Goal: Task Accomplishment & Management: Manage account settings

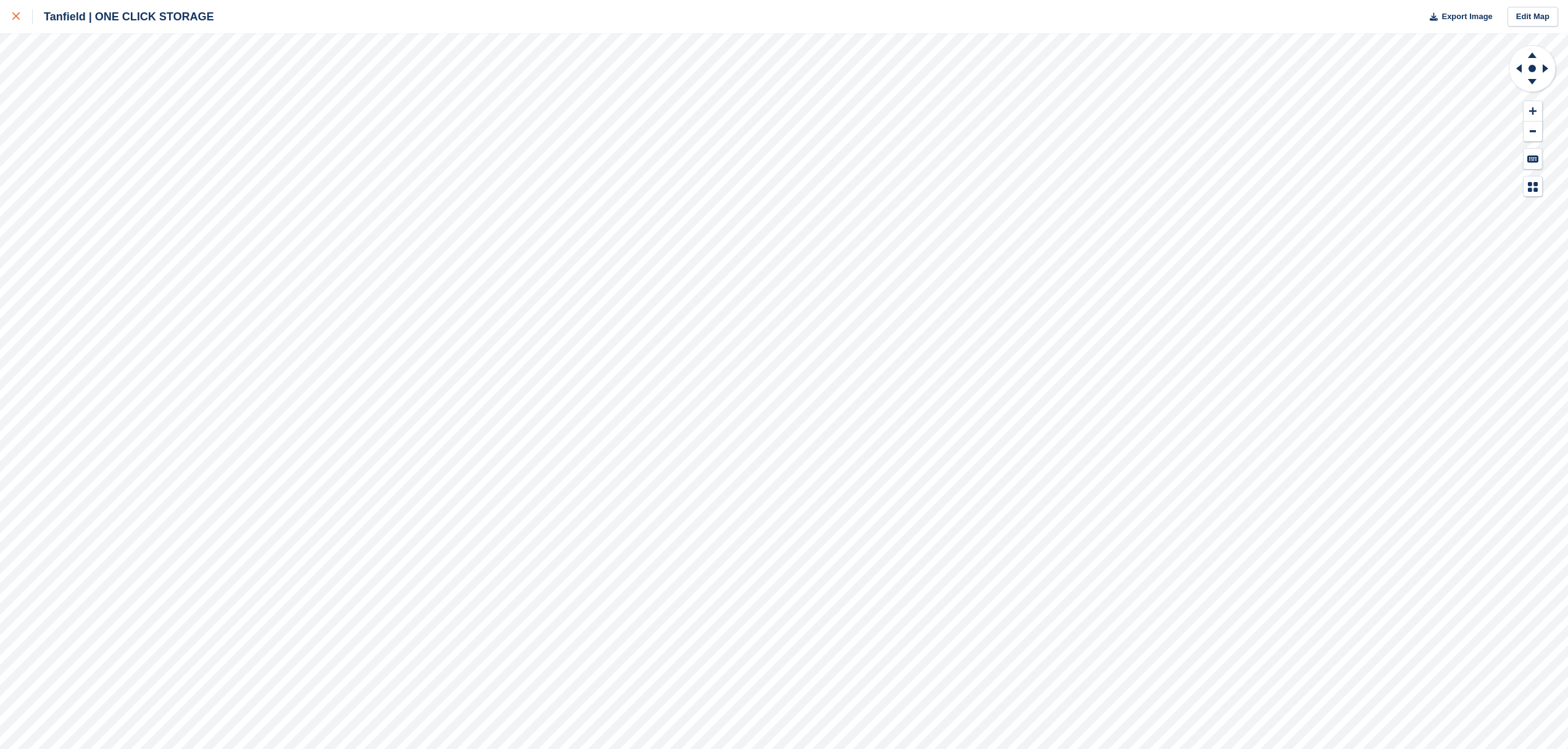
click at [15, 13] on icon at bounding box center [16, 16] width 8 height 8
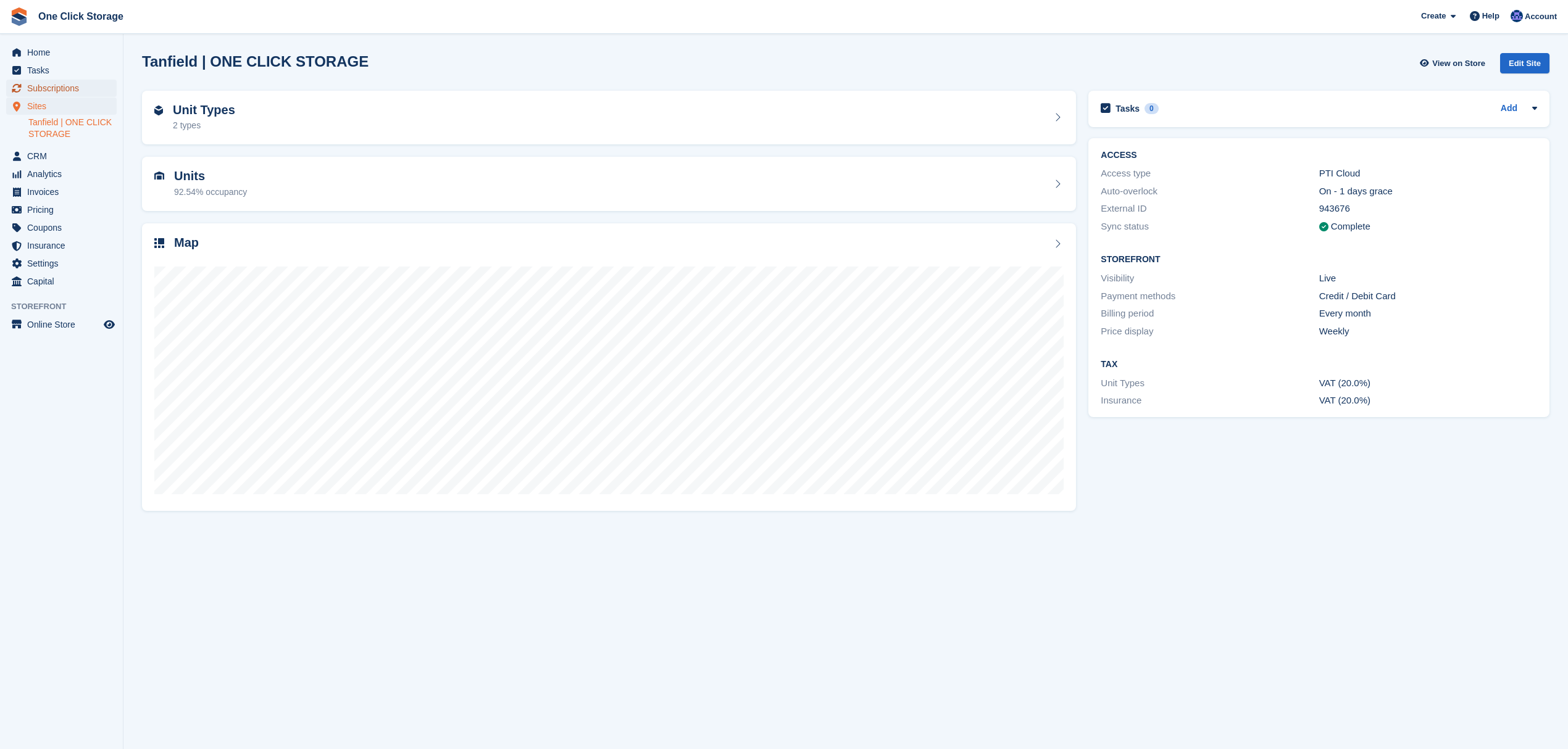
click at [62, 86] on span "Subscriptions" at bounding box center [65, 88] width 74 height 17
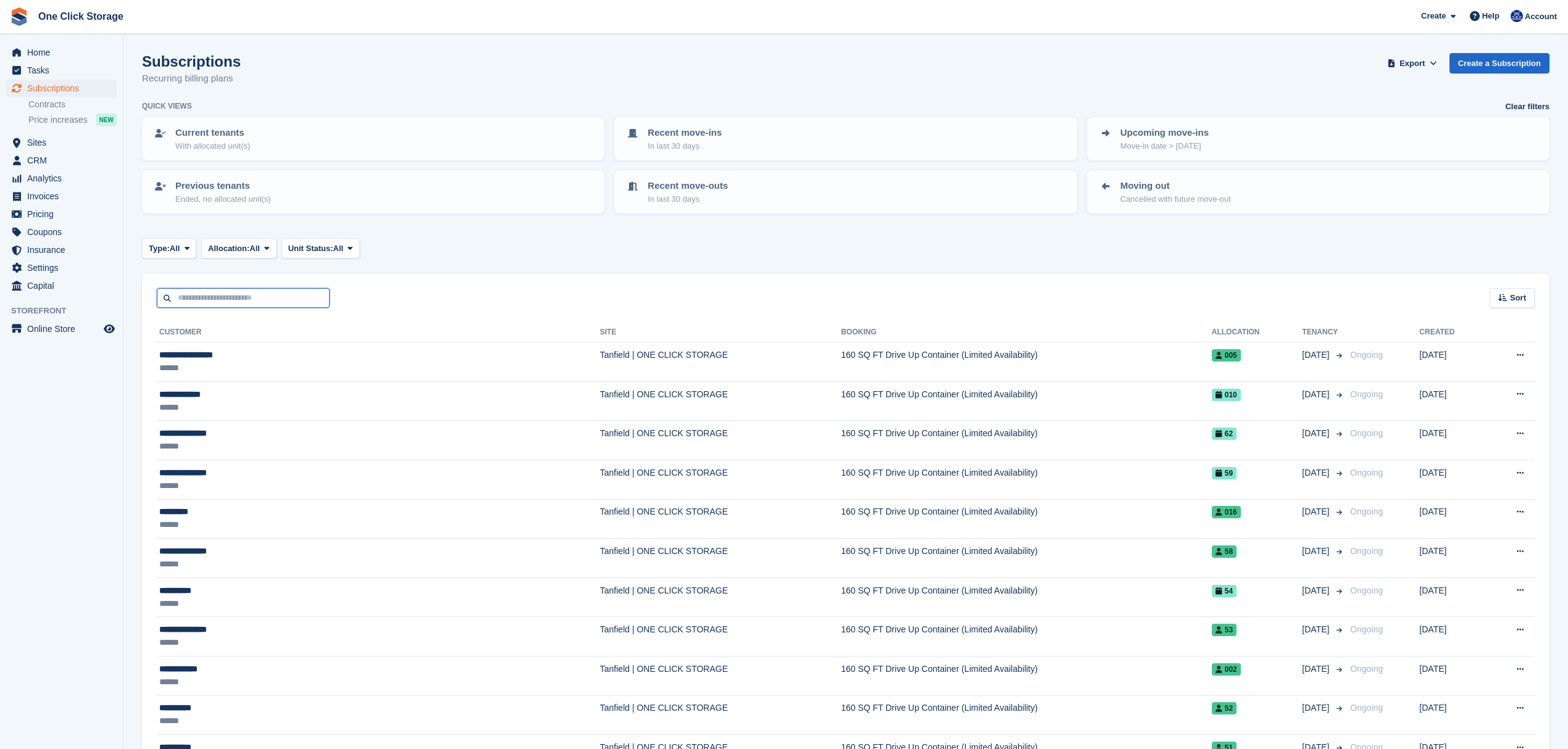
click at [223, 303] on input "text" at bounding box center [243, 298] width 173 height 20
type input "***"
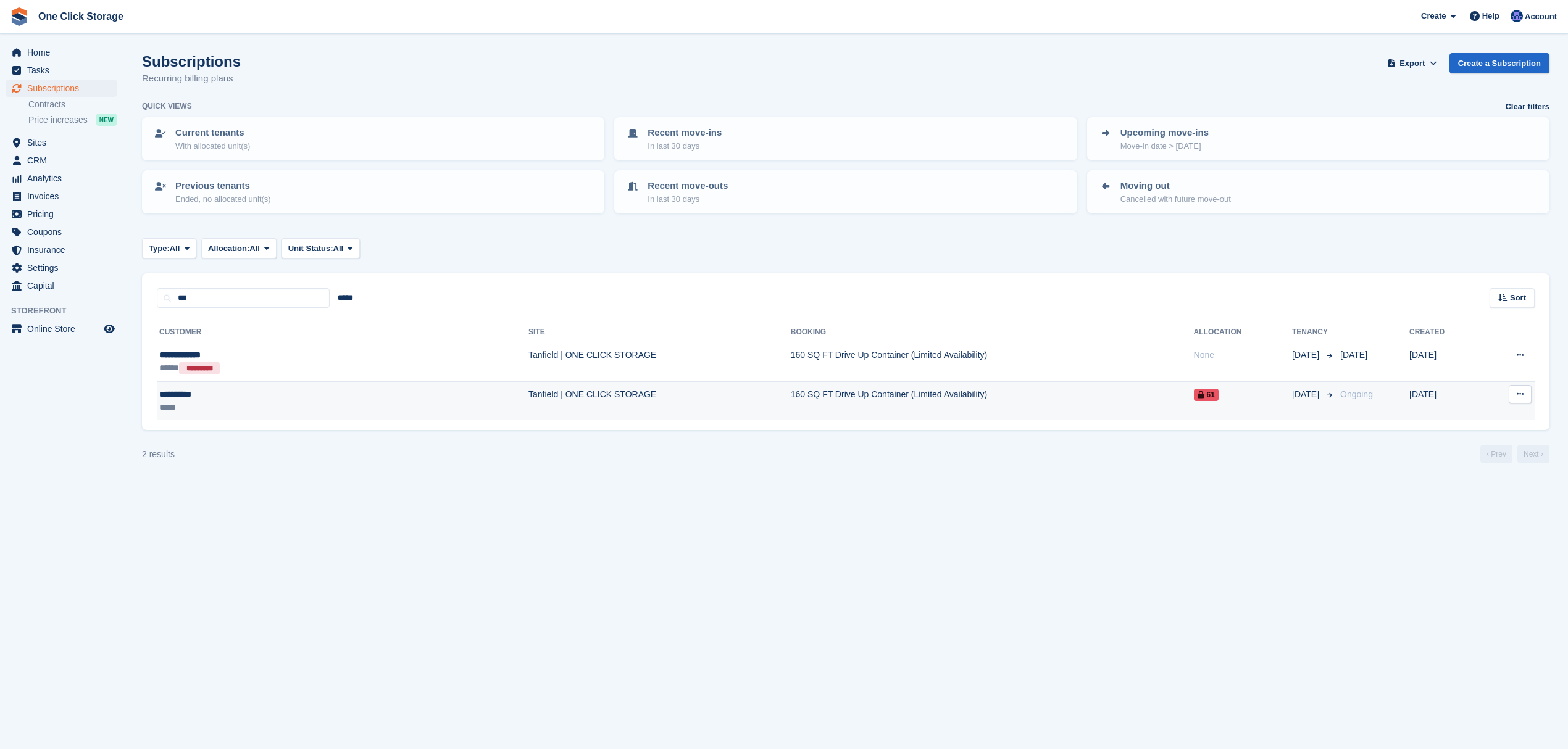
click at [236, 402] on div "*****" at bounding box center [249, 408] width 179 height 13
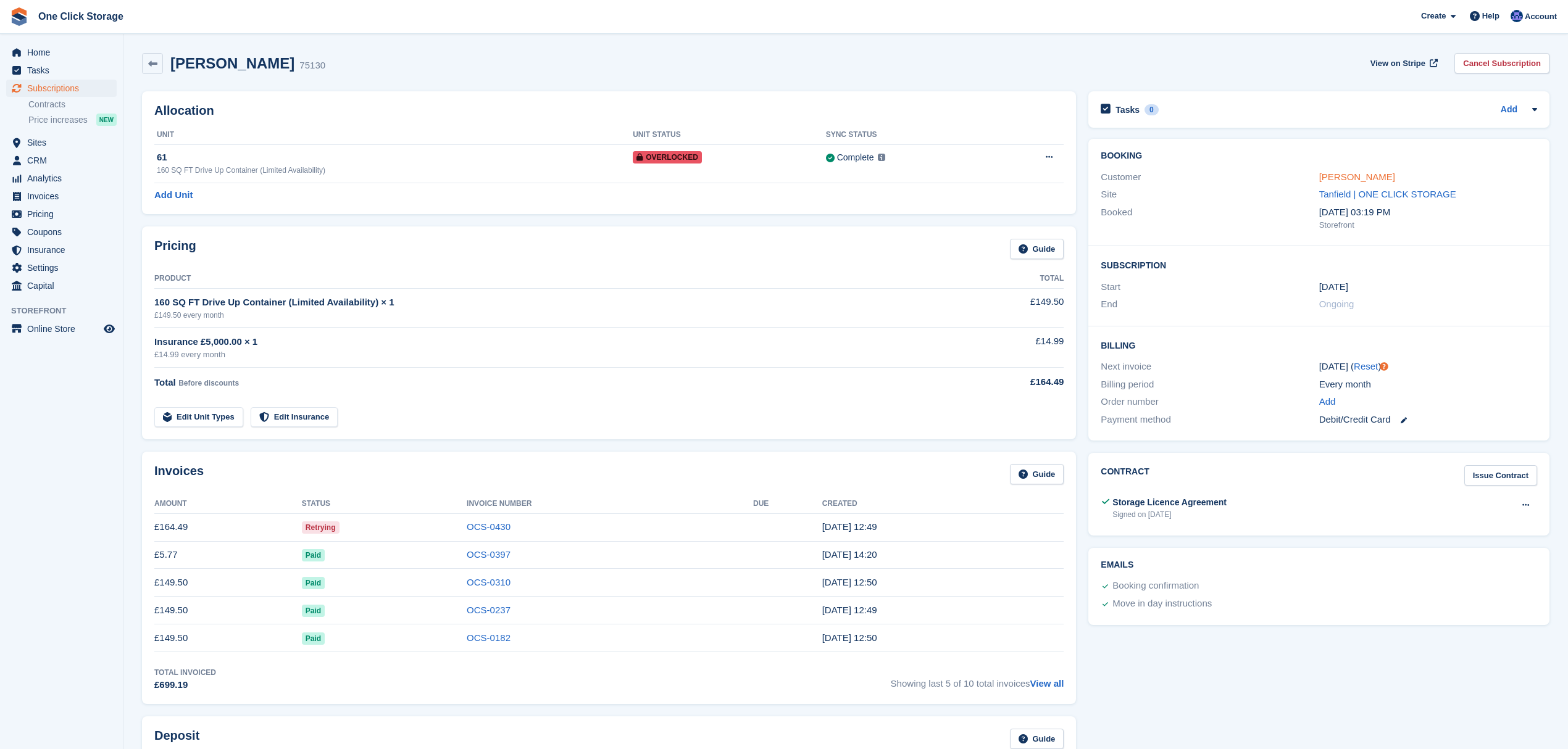
click at [1339, 173] on link "Bev Dawson" at bounding box center [1357, 177] width 76 height 10
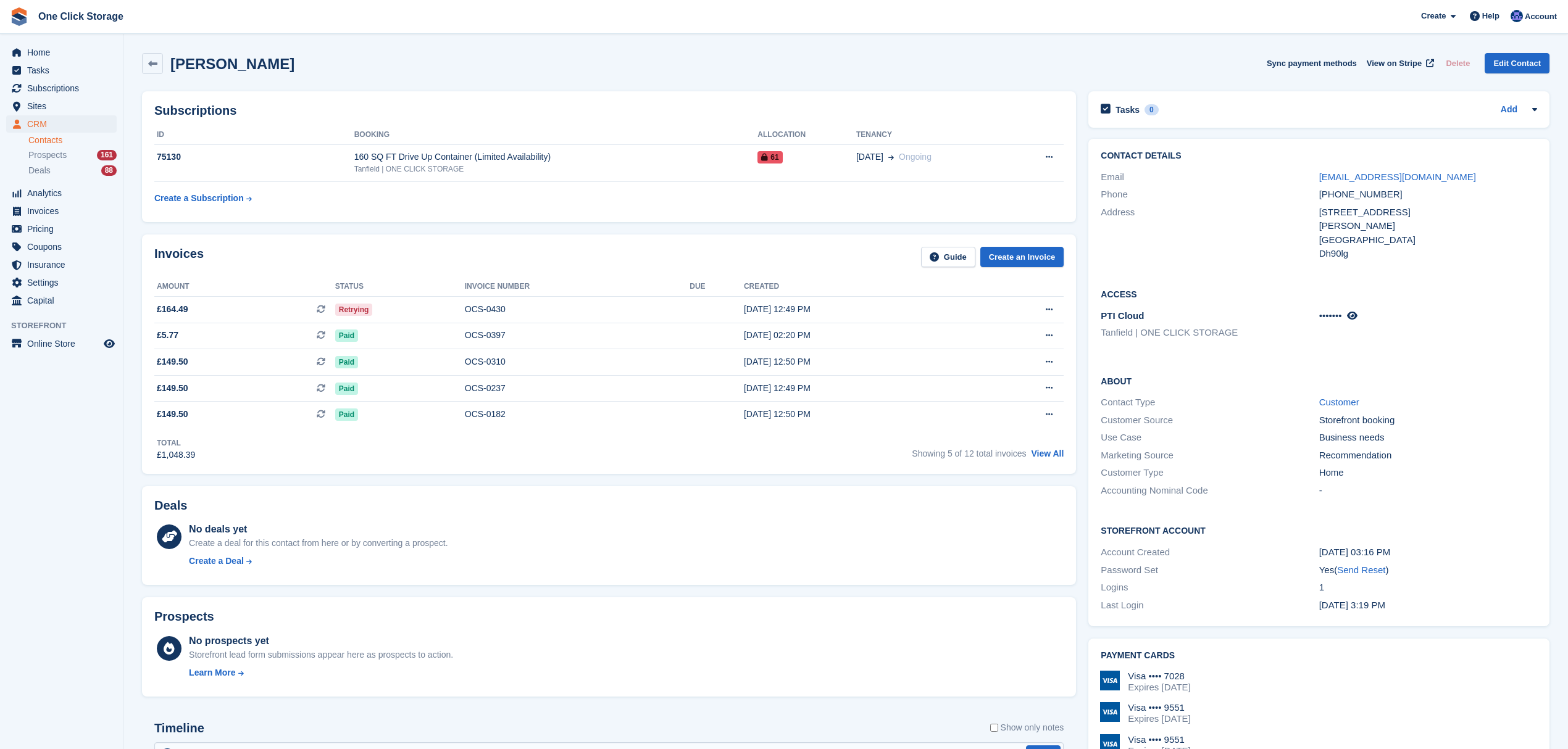
drag, startPoint x: 1399, startPoint y: 605, endPoint x: 1097, endPoint y: 164, distance: 534.5
click at [1097, 164] on div "Contact Details Email bevdawson0@icloud.com Phone +447518409096 Address 6 rodha…" at bounding box center [1319, 383] width 462 height 488
click at [1377, 248] on div "Dh90lg" at bounding box center [1428, 253] width 218 height 14
drag, startPoint x: 1366, startPoint y: 262, endPoint x: 1263, endPoint y: 246, distance: 104.2
click at [1263, 246] on div "Address 6 rodham terrace Stanley United Kingdom Dh90lg" at bounding box center [1319, 234] width 437 height 59
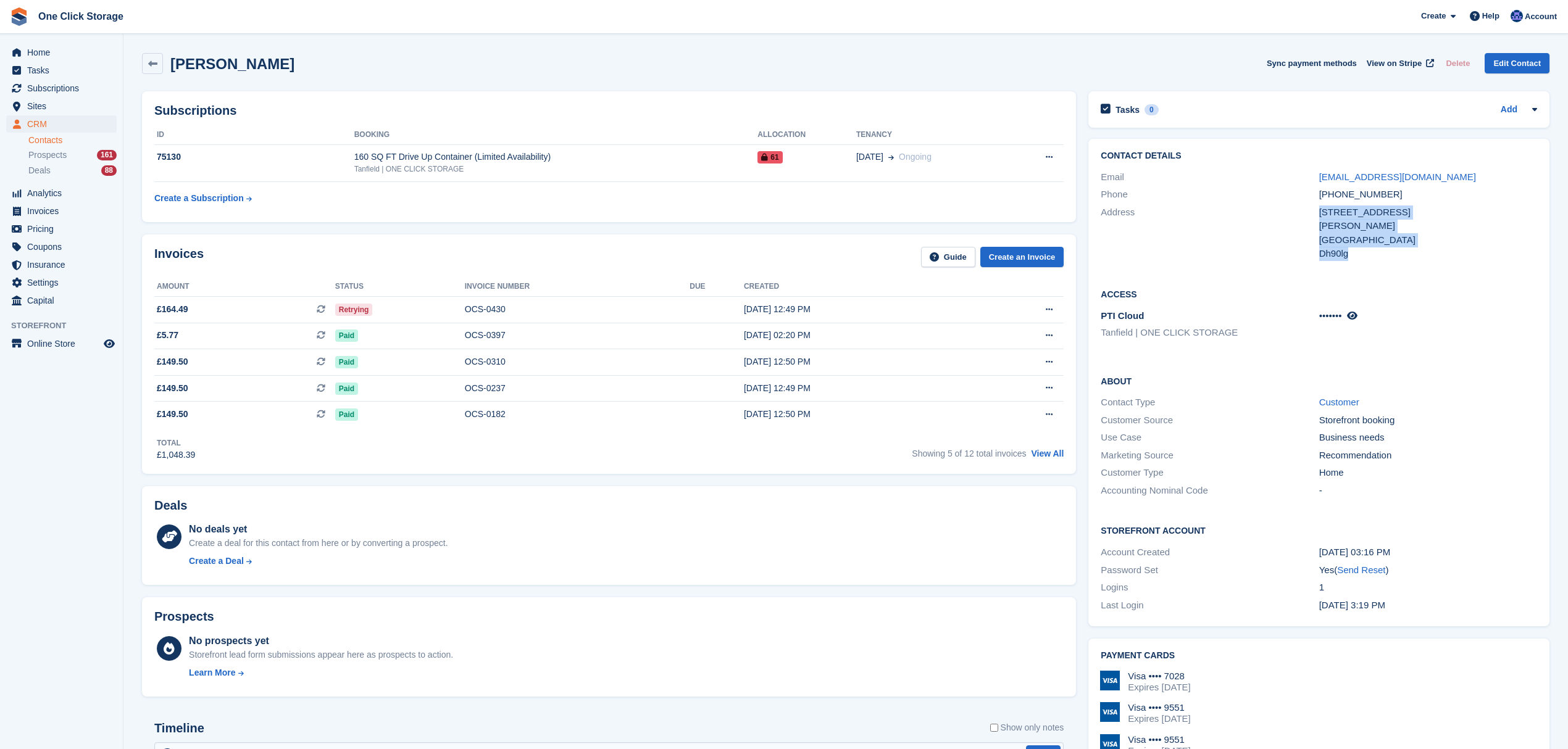
click at [1320, 243] on div "United Kingdom" at bounding box center [1428, 240] width 218 height 14
drag, startPoint x: 1464, startPoint y: 612, endPoint x: 1124, endPoint y: 390, distance: 406.1
click at [1124, 390] on div "Contact Details Email bevdawson0@icloud.com Phone +447518409096 Address 6 rodha…" at bounding box center [1319, 383] width 462 height 488
click at [1283, 396] on div "Contact Type" at bounding box center [1210, 403] width 218 height 14
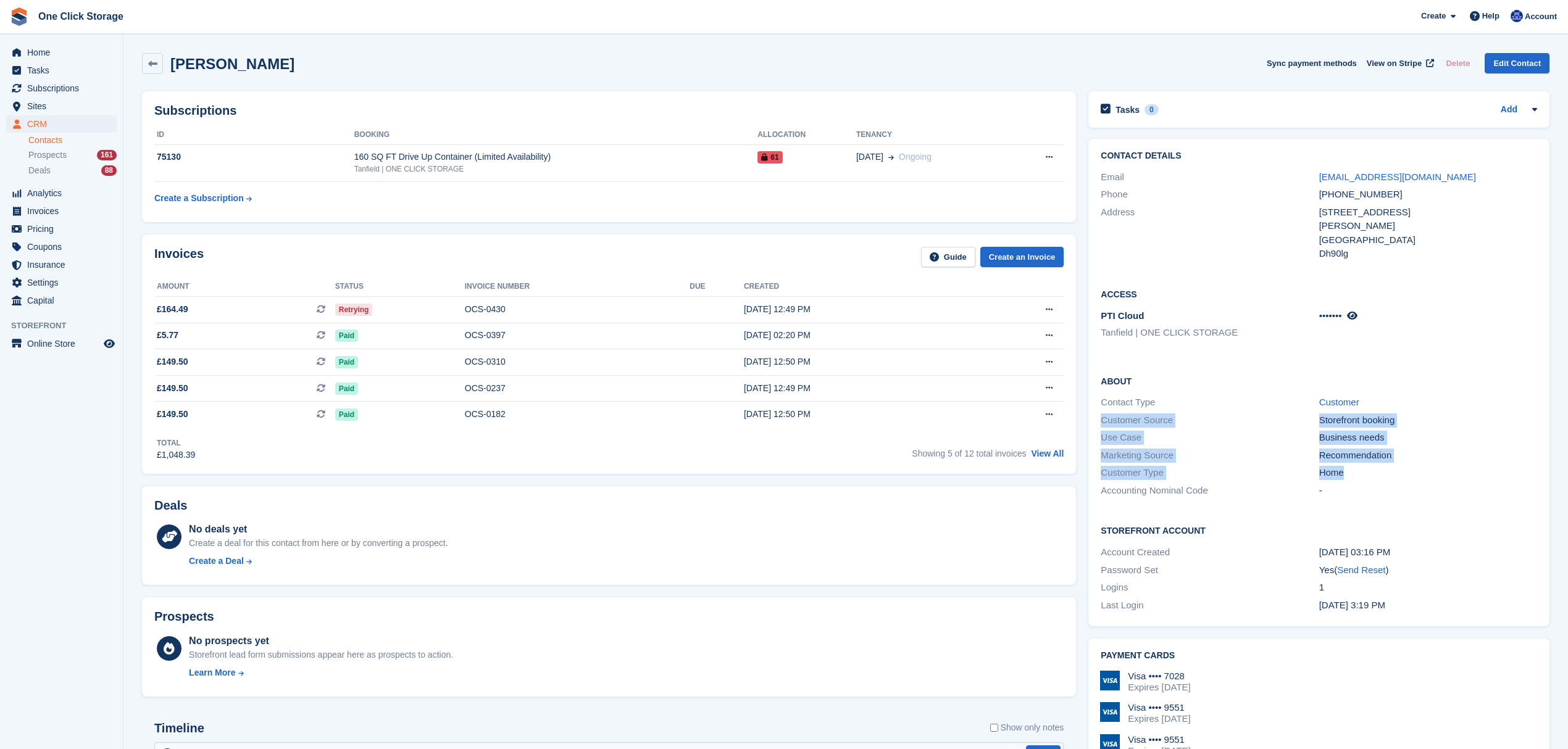
drag, startPoint x: 1350, startPoint y: 470, endPoint x: 1102, endPoint y: 419, distance: 253.2
click at [1102, 419] on div "About Contact Type Customer Customer Source Storefront booking Use Case Busines…" at bounding box center [1319, 438] width 462 height 150
click at [1233, 444] on div "Use Case" at bounding box center [1210, 438] width 218 height 14
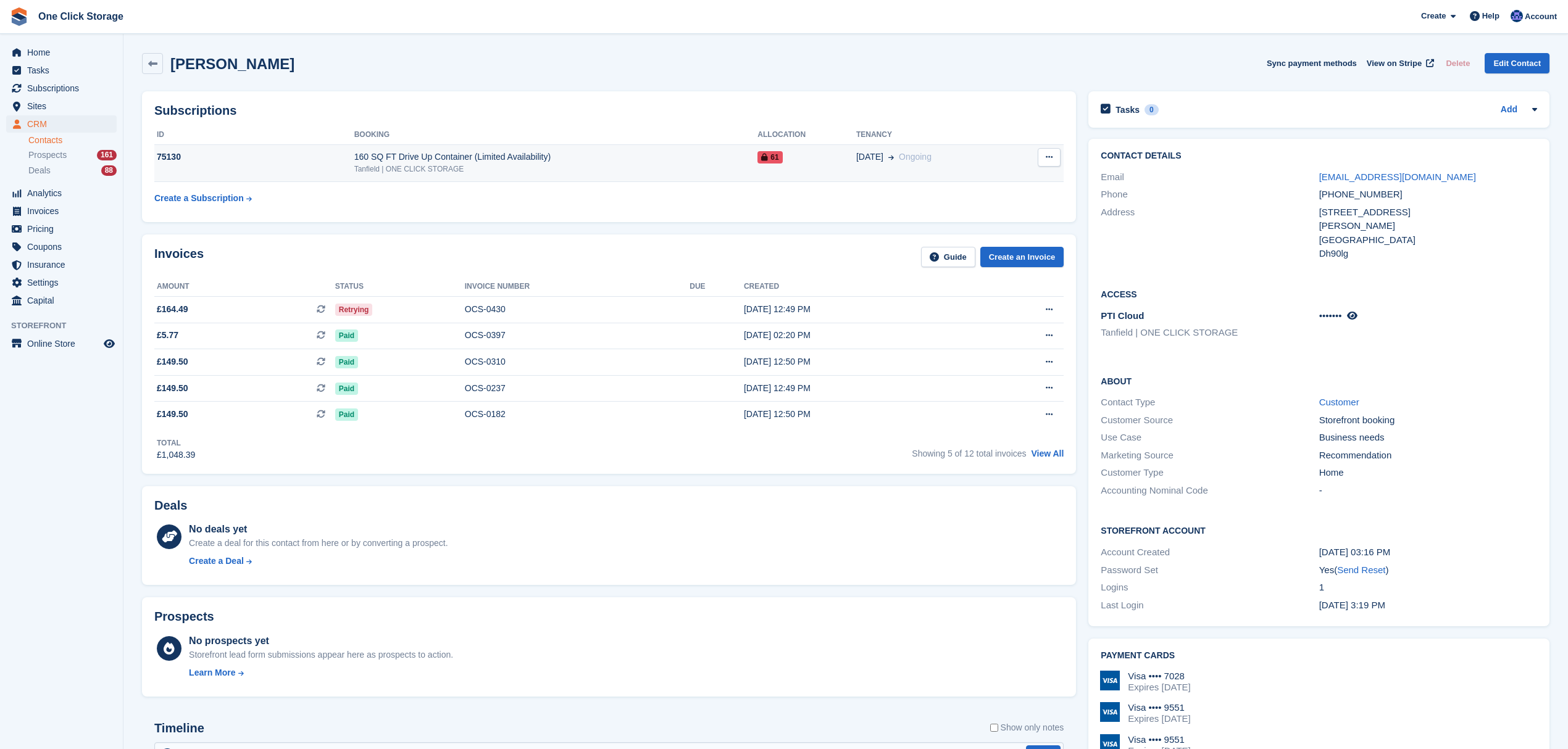
click at [233, 163] on div "75130" at bounding box center [255, 158] width 200 height 13
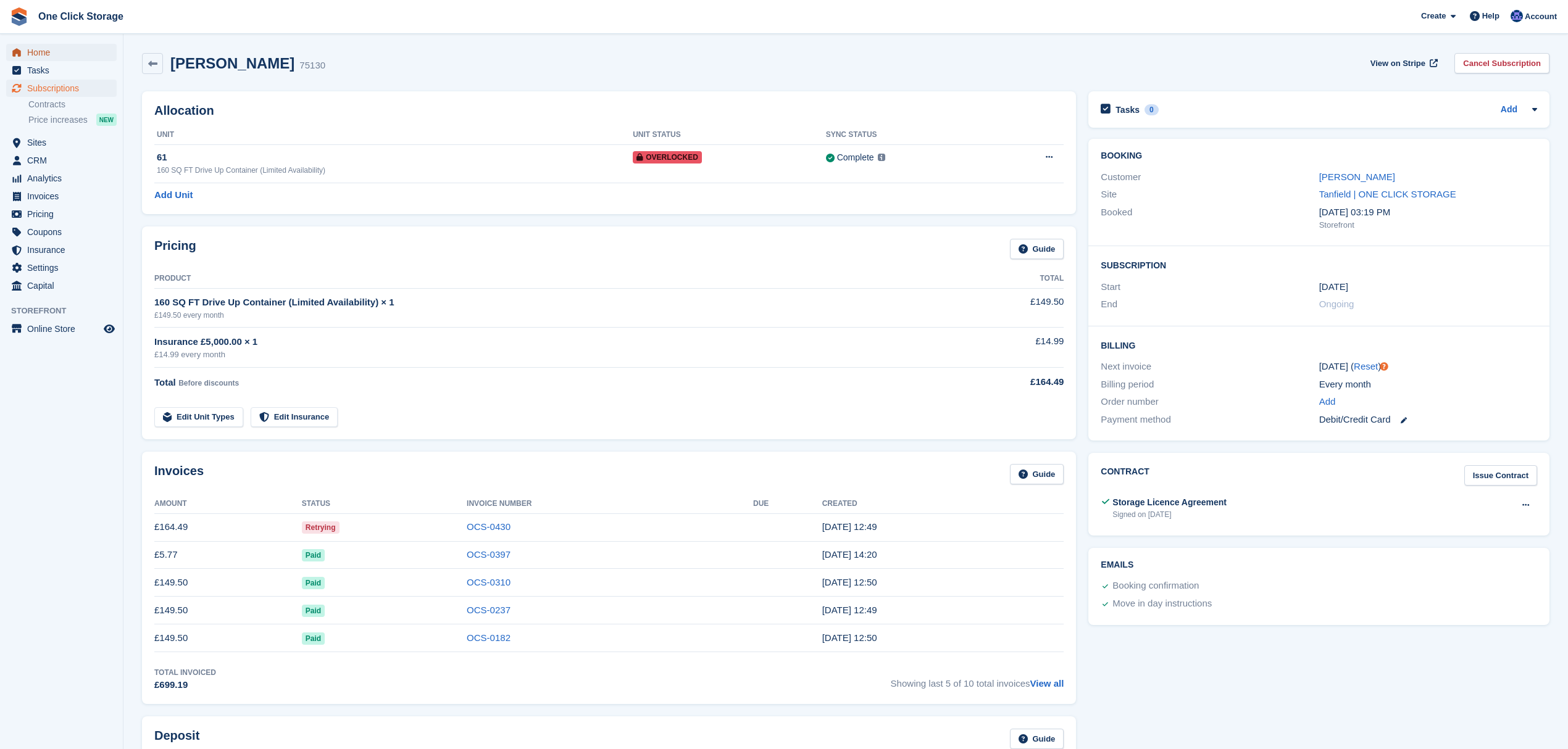
click at [41, 50] on span "Home" at bounding box center [65, 52] width 74 height 17
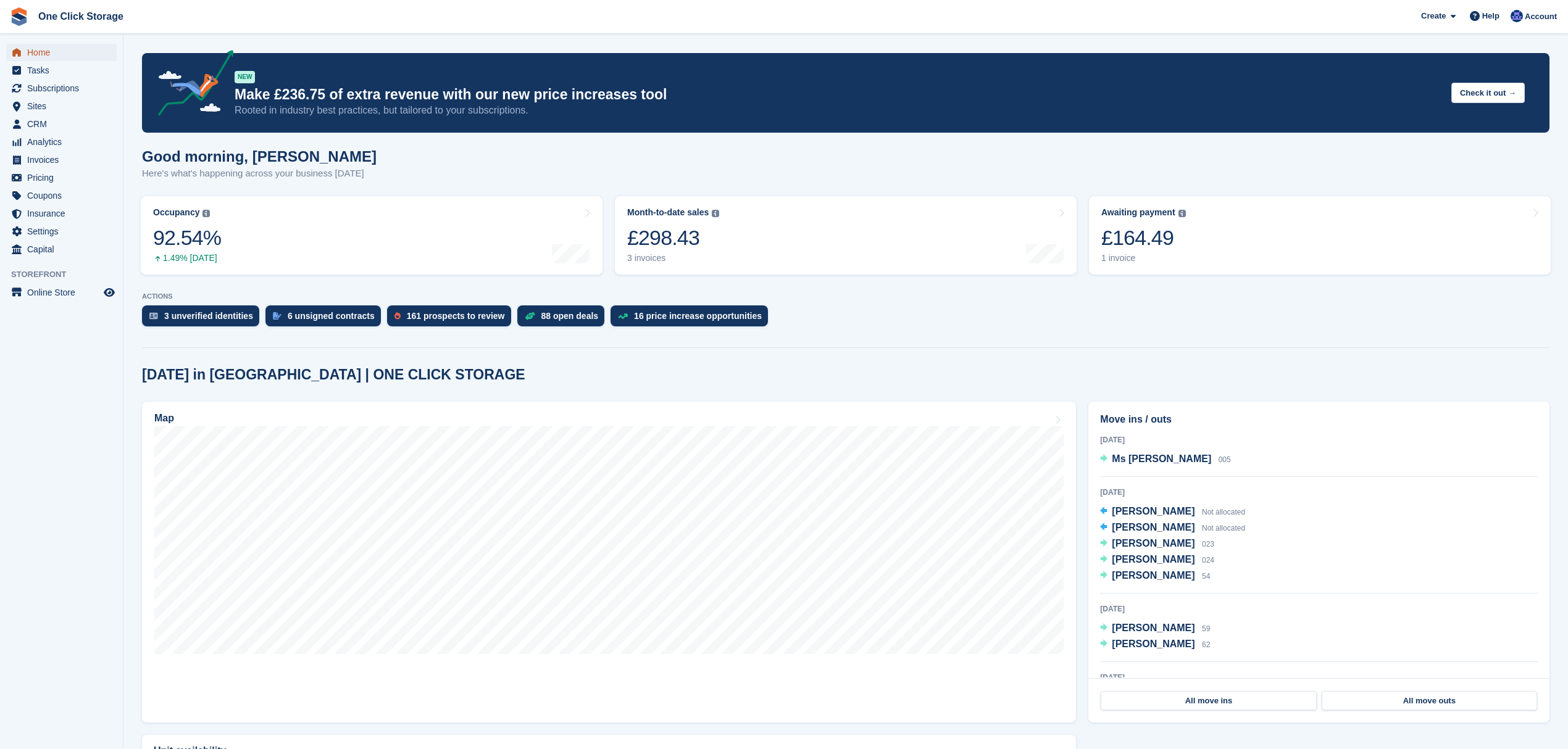
click at [40, 56] on span "Home" at bounding box center [65, 52] width 74 height 17
click at [63, 48] on span "Home" at bounding box center [65, 52] width 74 height 17
click at [1505, 97] on button "Check it out →" at bounding box center [1488, 92] width 73 height 20
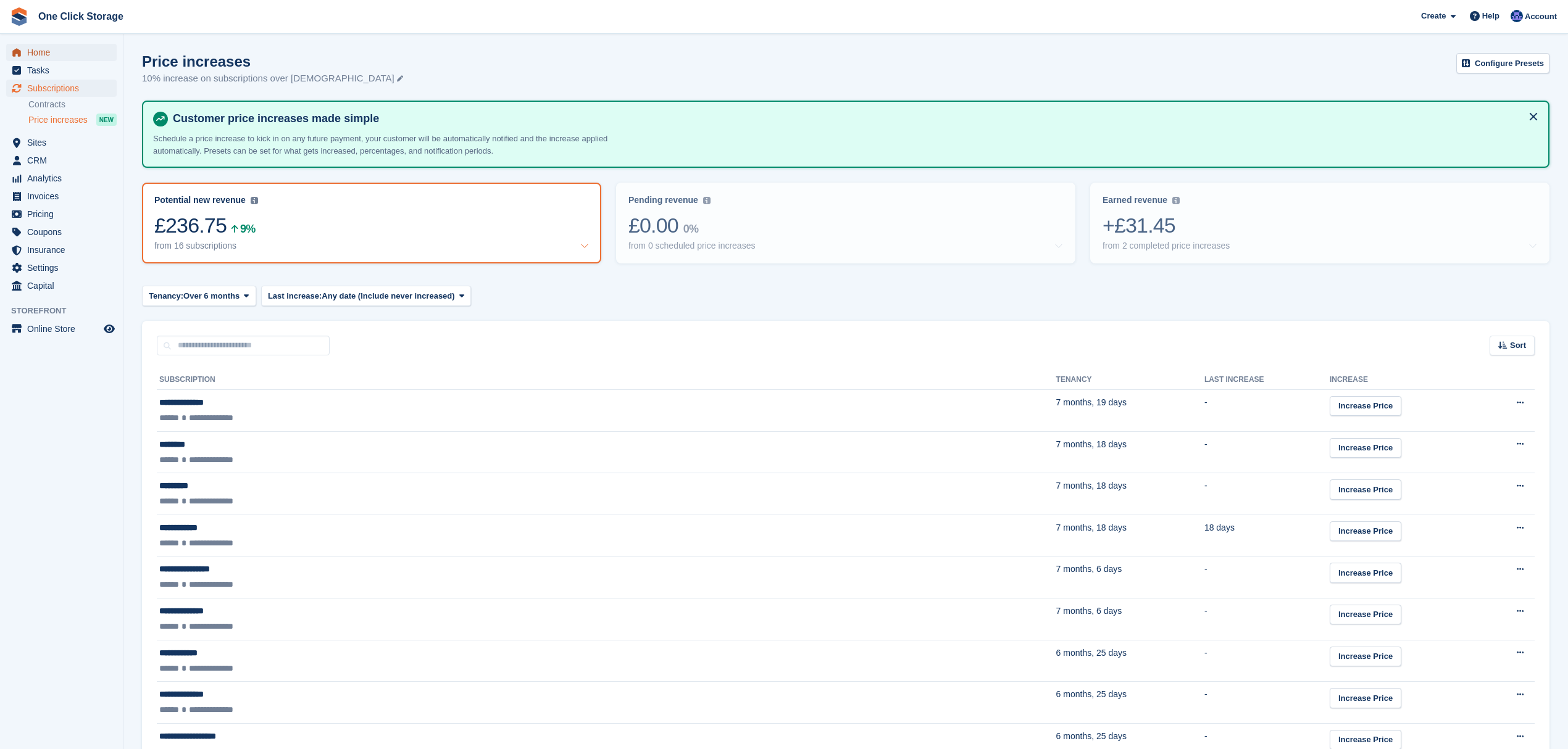
click at [43, 52] on span "Home" at bounding box center [65, 52] width 74 height 17
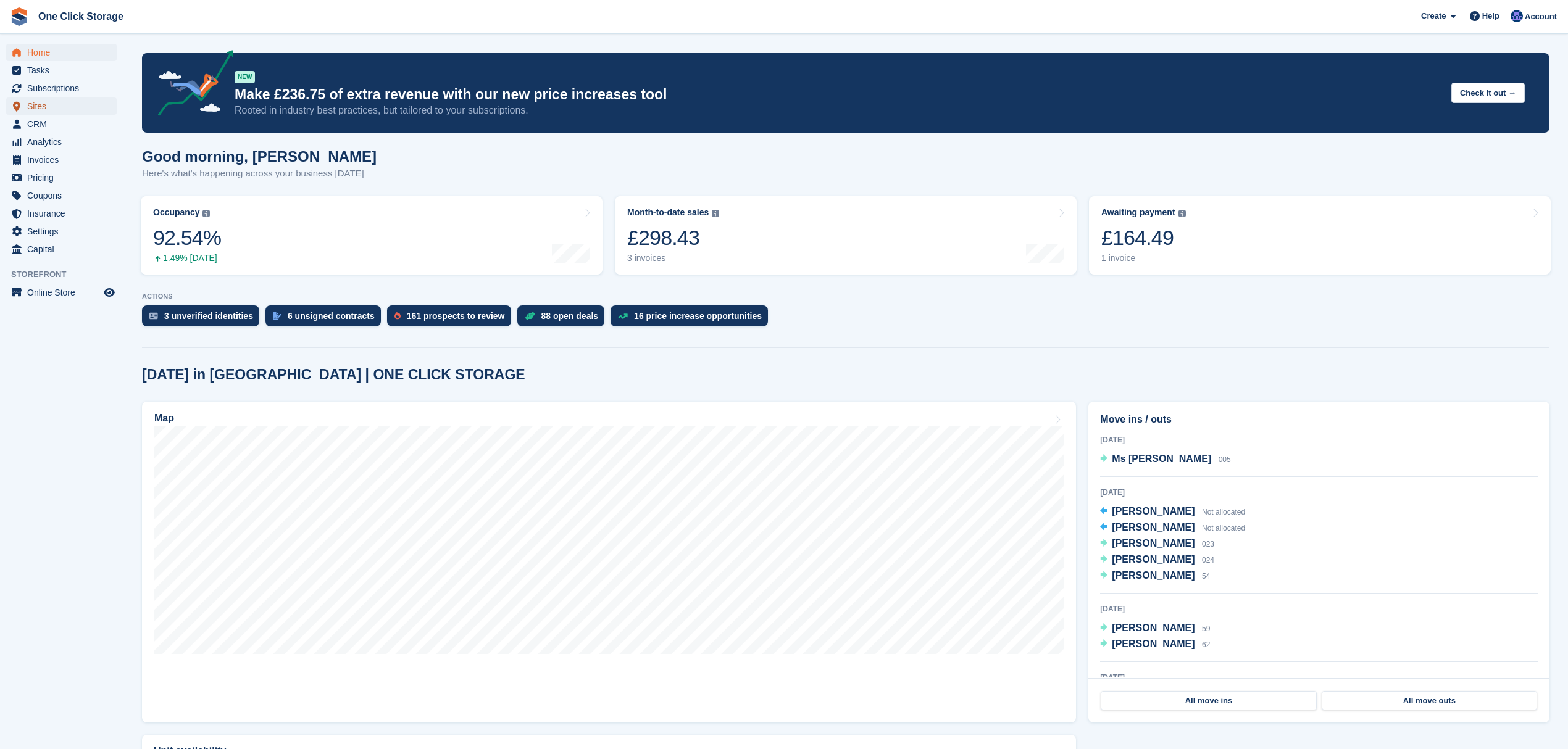
click at [71, 106] on span "Sites" at bounding box center [65, 106] width 74 height 17
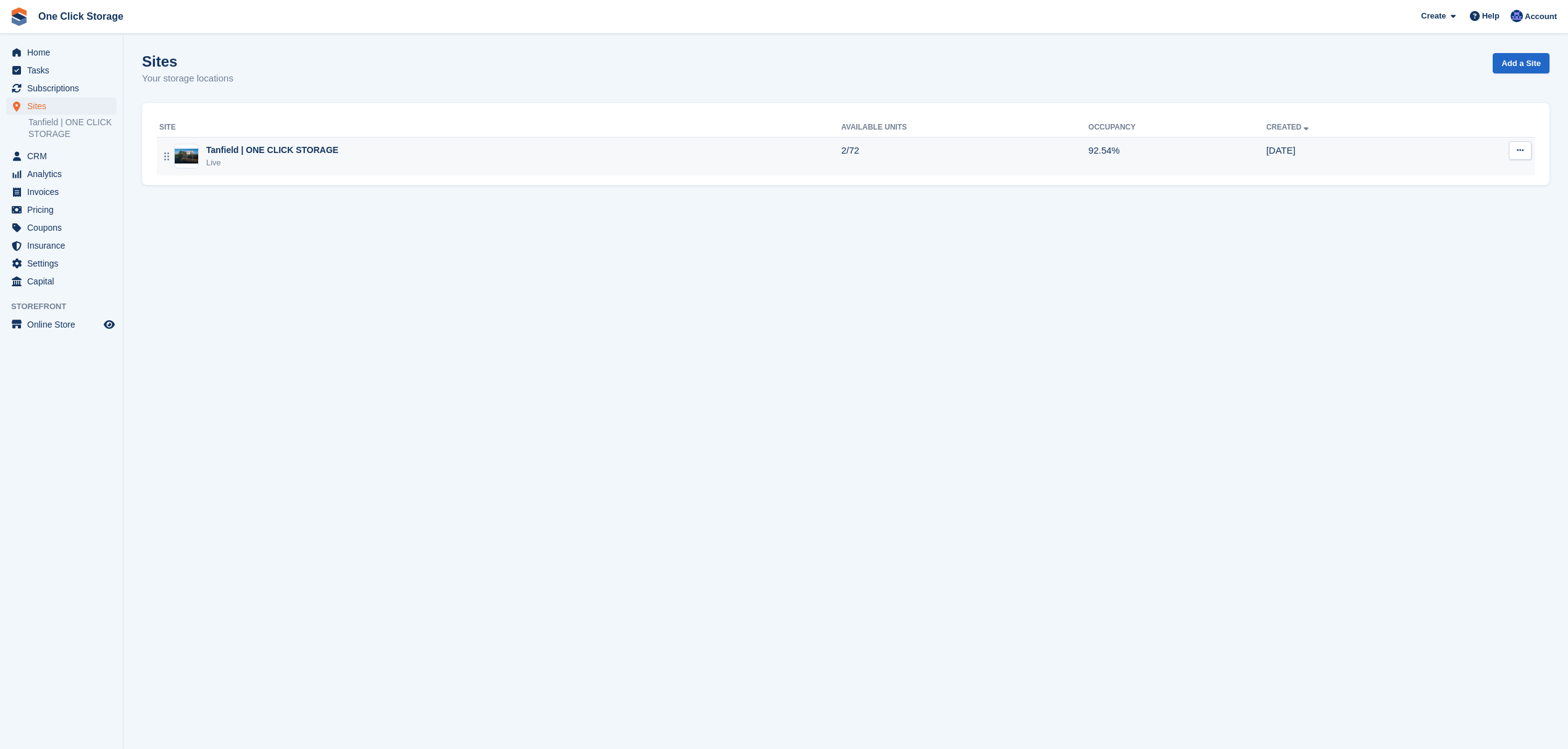
click at [294, 151] on div "Tanfield | ONE CLICK STORAGE" at bounding box center [272, 150] width 132 height 13
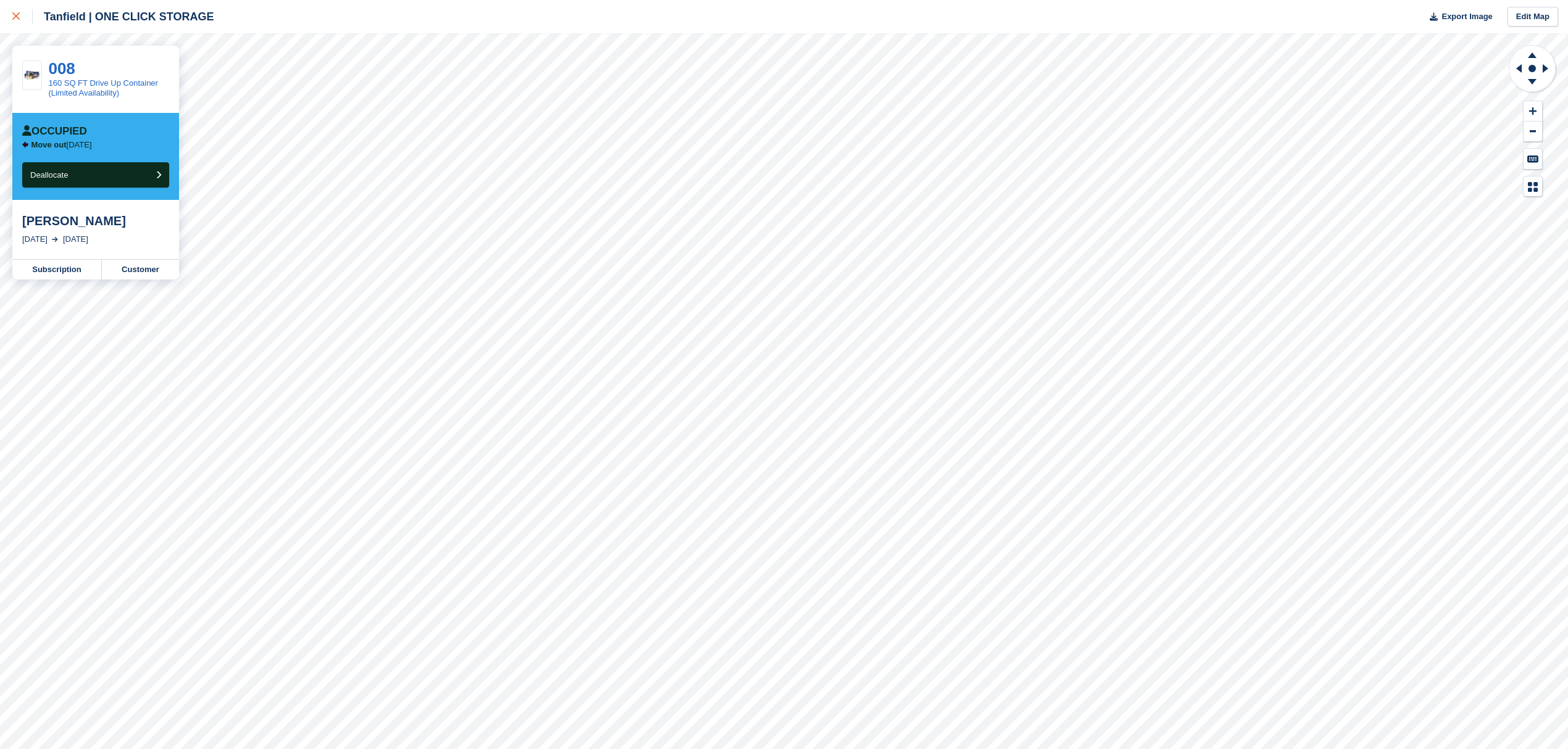
click at [9, 26] on link at bounding box center [16, 16] width 32 height 33
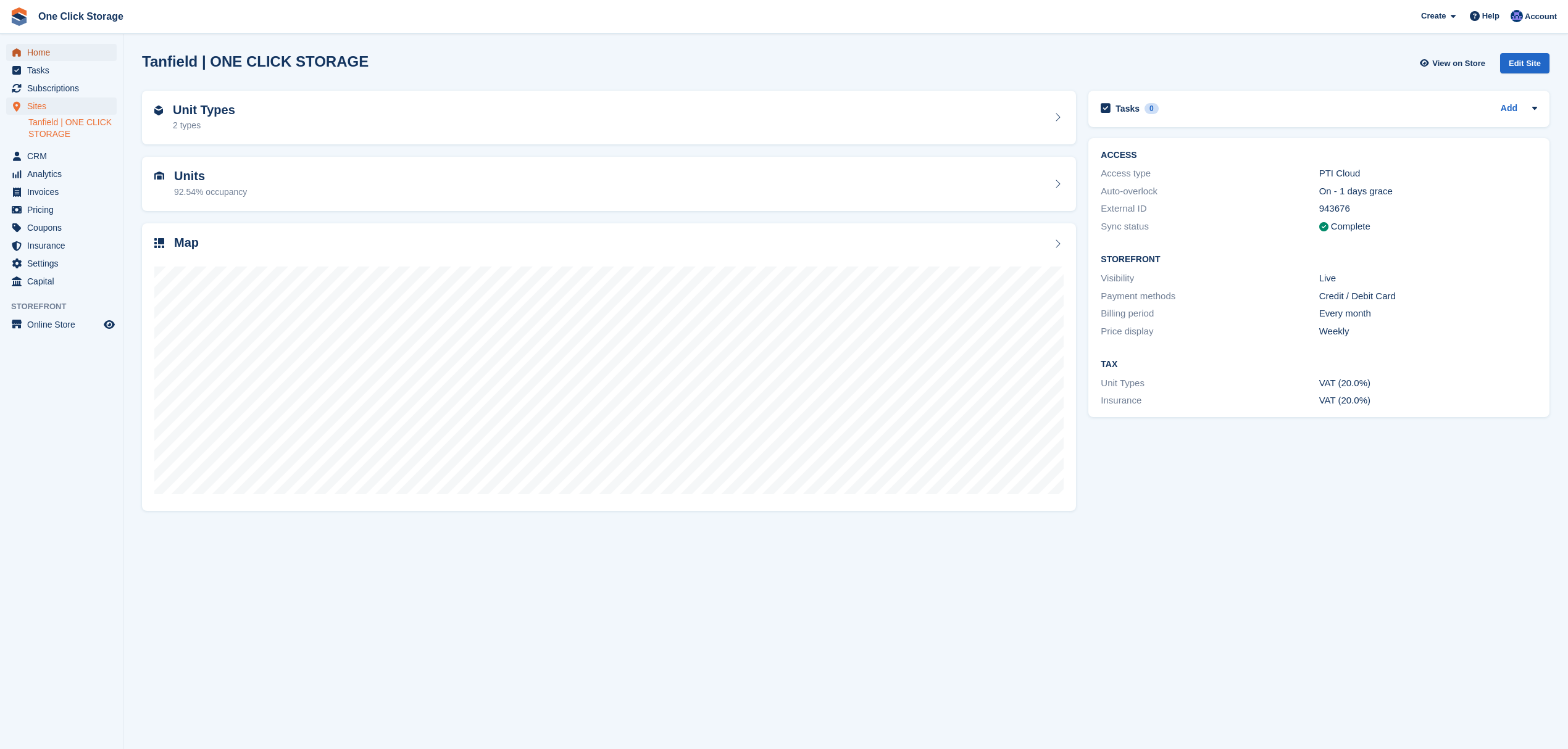
click at [60, 50] on span "Home" at bounding box center [65, 52] width 74 height 17
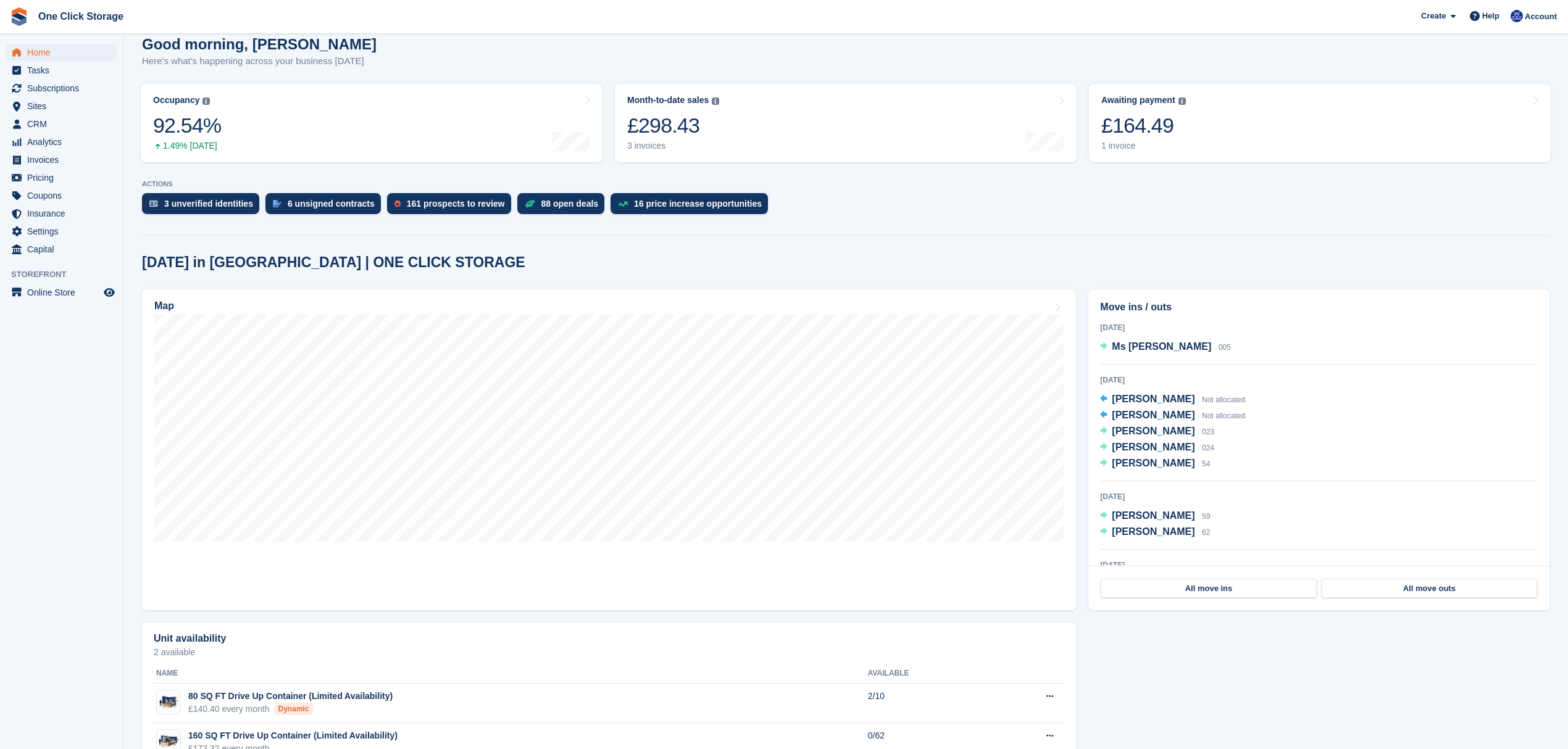
scroll to position [155, 0]
